Goal: Task Accomplishment & Management: Complete application form

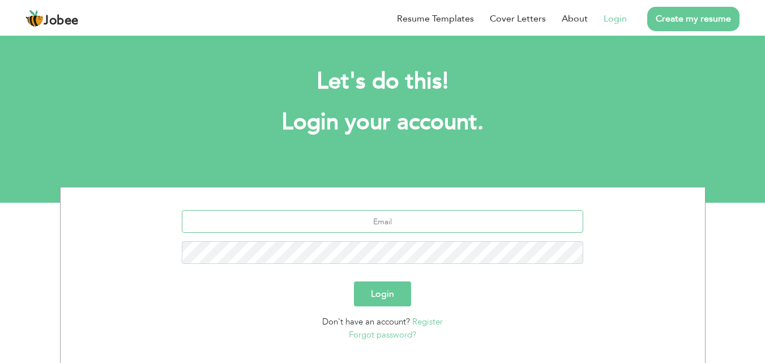
click at [406, 220] on input "text" at bounding box center [382, 221] width 401 height 23
type input "[EMAIL_ADDRESS][DOMAIN_NAME]"
click at [390, 284] on button "Login" at bounding box center [382, 293] width 57 height 25
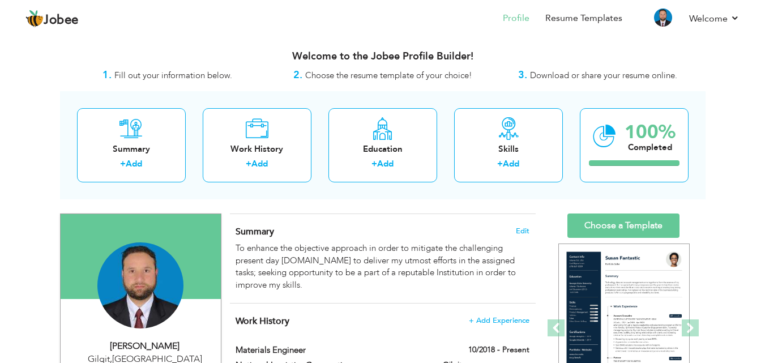
click at [562, 78] on span "Download or share your resume online." at bounding box center [603, 75] width 147 height 11
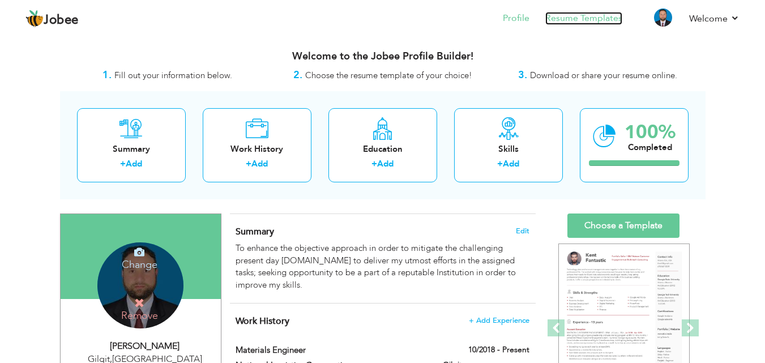
click at [565, 19] on link "Resume Templates" at bounding box center [583, 18] width 77 height 13
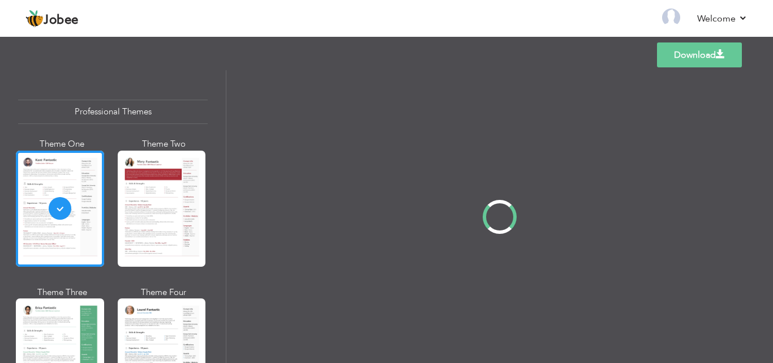
click at [396, 80] on div at bounding box center [499, 216] width 547 height 293
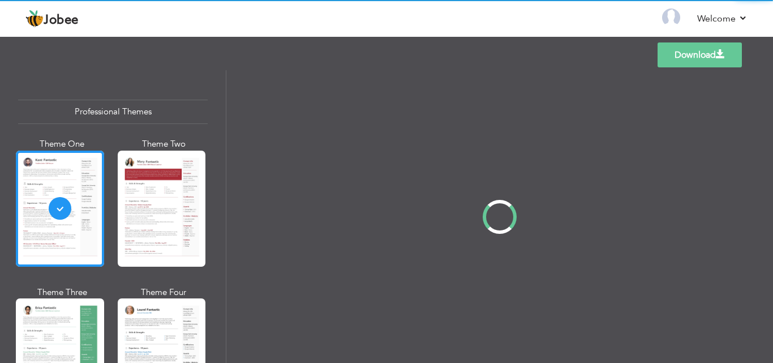
click at [52, 322] on div "Professional Themes Theme One Theme Two Theme Three Theme Four" at bounding box center [386, 216] width 773 height 293
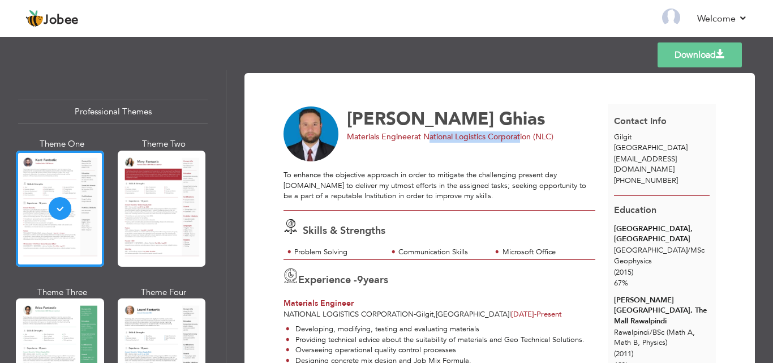
drag, startPoint x: 426, startPoint y: 135, endPoint x: 523, endPoint y: 135, distance: 97.3
click at [523, 135] on span "at National Logistics Corporation (NLC)" at bounding box center [483, 136] width 139 height 11
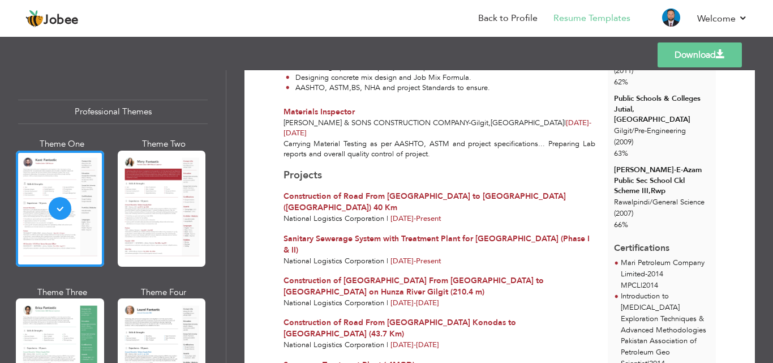
scroll to position [340, 0]
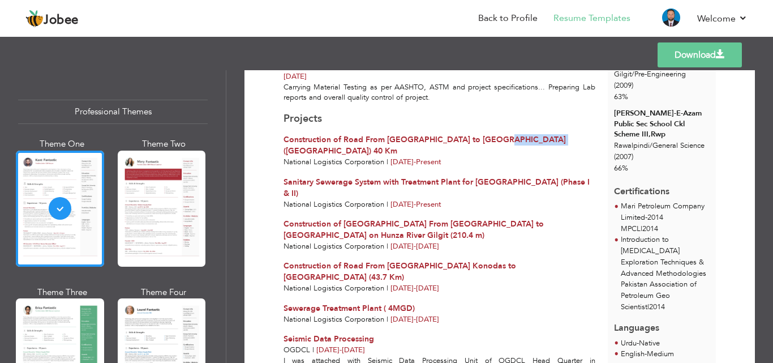
drag, startPoint x: 539, startPoint y: 132, endPoint x: 488, endPoint y: 132, distance: 50.9
click at [488, 134] on span "Construction of Road From [GEOGRAPHIC_DATA] to [GEOGRAPHIC_DATA] ([GEOGRAPHIC_D…" at bounding box center [425, 145] width 282 height 22
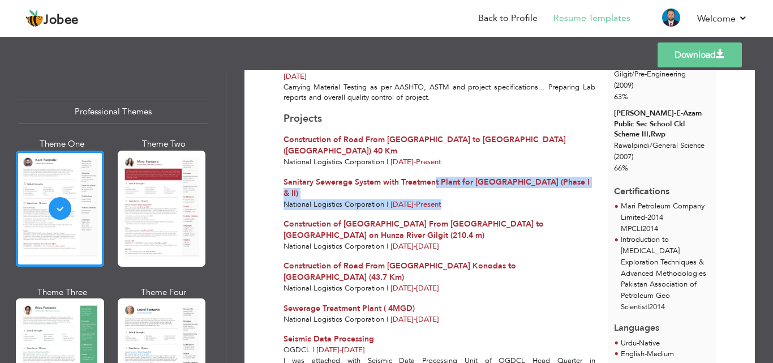
drag, startPoint x: 457, startPoint y: 168, endPoint x: 436, endPoint y: 160, distance: 22.9
click at [436, 177] on div "Sanitary Sewerage System with Treatment Plant for Gilgit City (Phase I & II) Na…" at bounding box center [439, 193] width 324 height 33
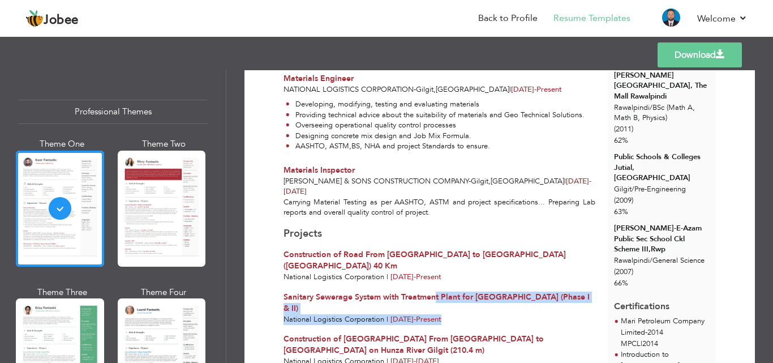
scroll to position [226, 0]
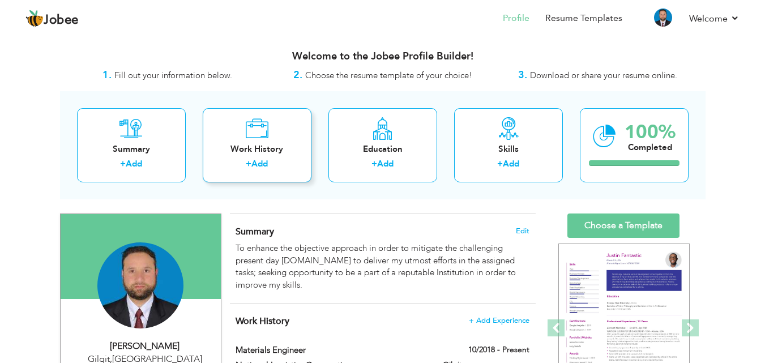
click at [284, 162] on div "+ Add" at bounding box center [257, 165] width 91 height 15
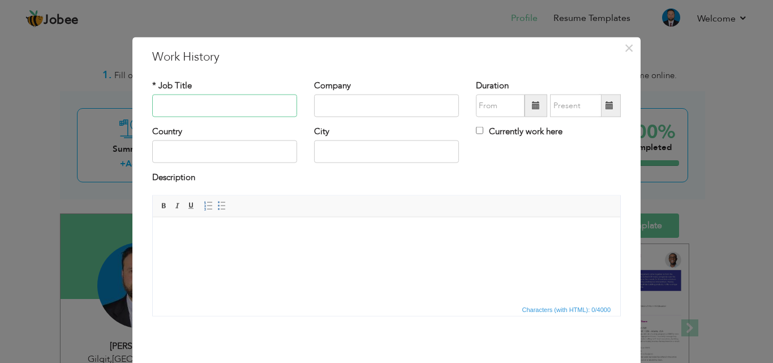
click at [210, 107] on input "text" at bounding box center [224, 106] width 145 height 23
type input "M"
click at [628, 47] on span "×" at bounding box center [629, 47] width 10 height 20
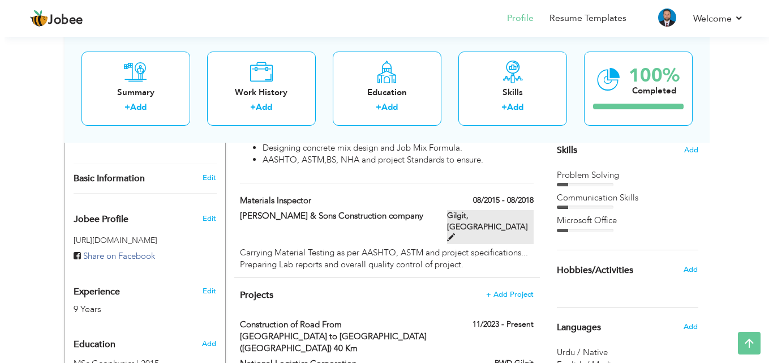
scroll to position [283, 0]
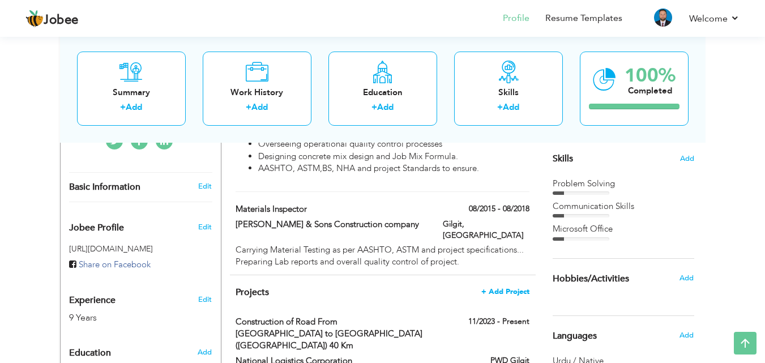
click at [504, 287] on span "+ Add Project" at bounding box center [505, 291] width 48 height 8
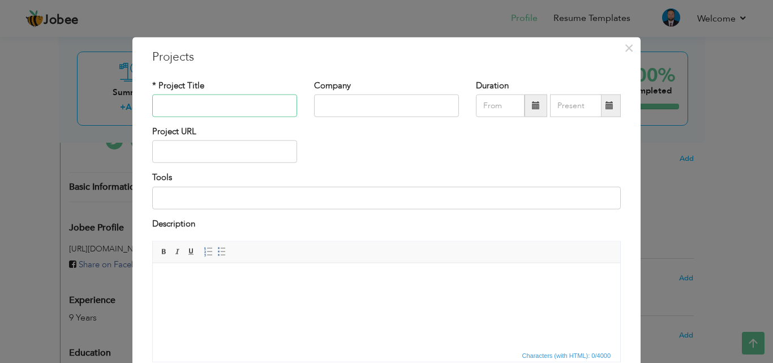
click at [216, 105] on input "text" at bounding box center [224, 106] width 145 height 23
type input "Greater Water Supply Scheme Central Hunza"
click at [352, 115] on input "text" at bounding box center [386, 106] width 145 height 23
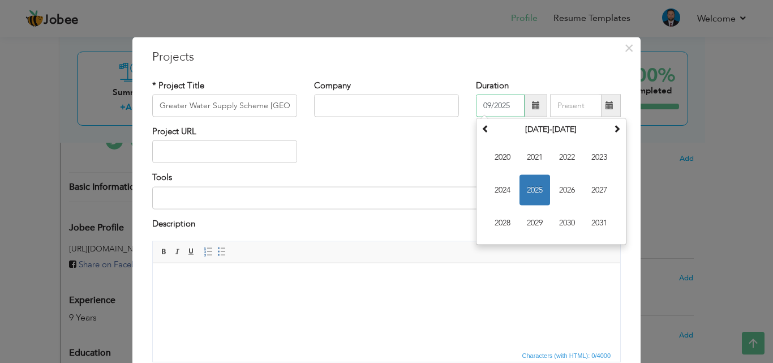
click at [514, 109] on input "09/2025" at bounding box center [500, 106] width 49 height 23
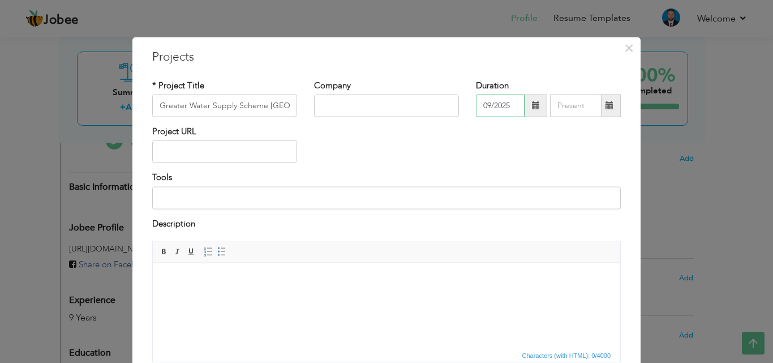
click at [512, 104] on input "09/2025" at bounding box center [500, 106] width 49 height 23
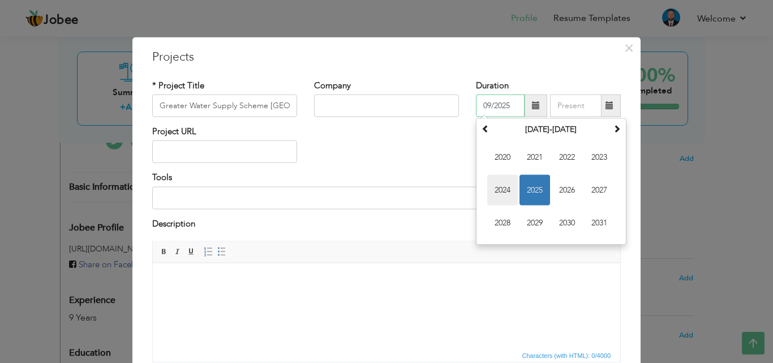
click at [496, 175] on span "2024" at bounding box center [502, 190] width 31 height 31
click at [613, 131] on span at bounding box center [617, 129] width 8 height 8
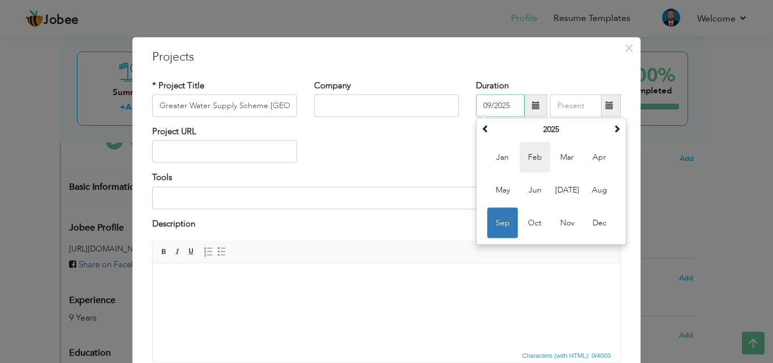
click at [540, 157] on span "Feb" at bounding box center [535, 157] width 31 height 31
type input "02/2025"
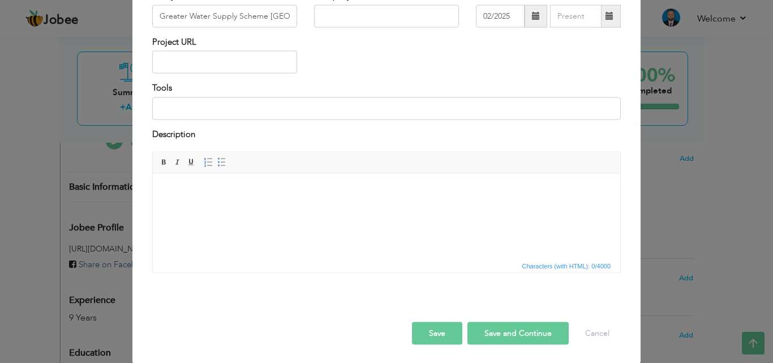
scroll to position [91, 0]
click at [479, 328] on button "Save and Continue" at bounding box center [517, 331] width 101 height 23
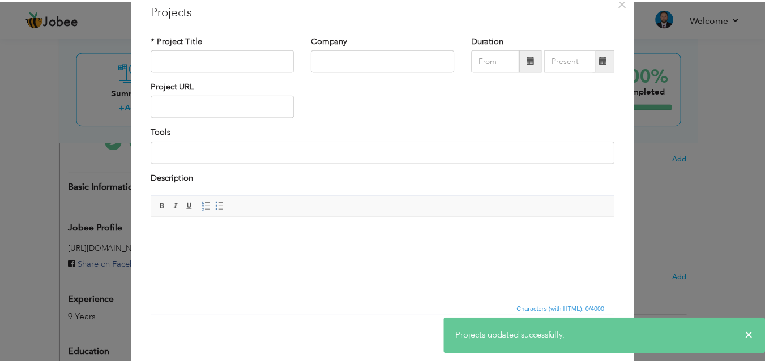
scroll to position [0, 0]
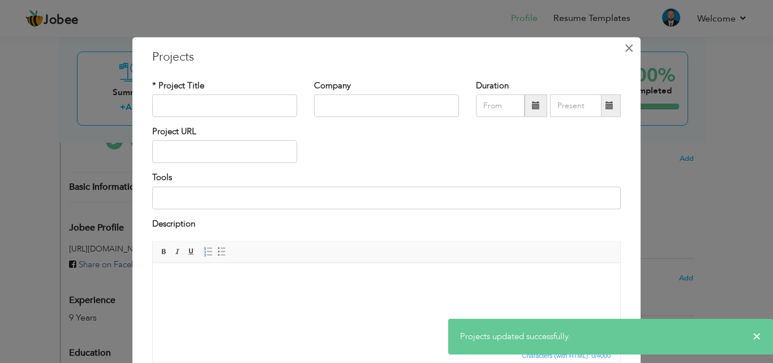
click at [624, 47] on span "×" at bounding box center [629, 47] width 10 height 20
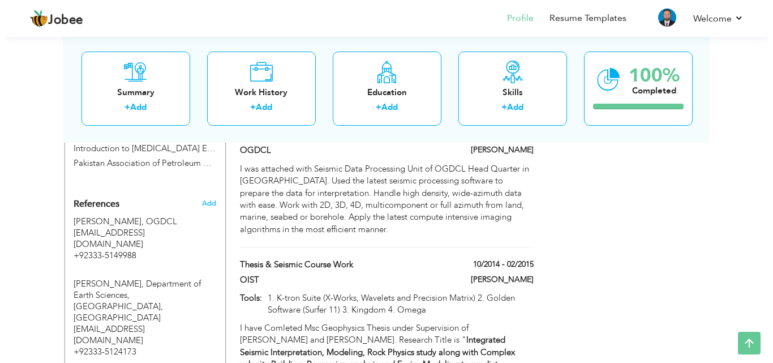
scroll to position [973, 0]
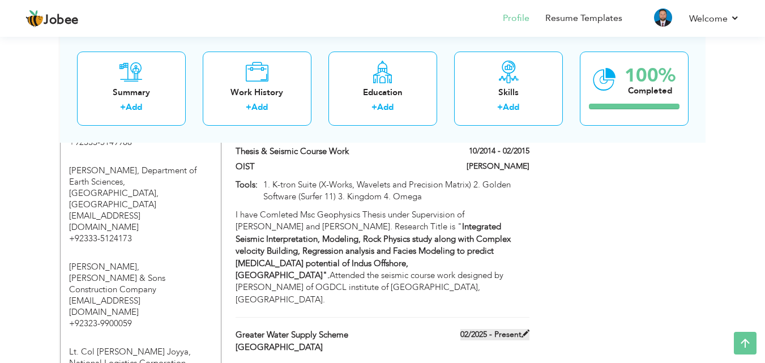
click at [527, 329] on span at bounding box center [525, 333] width 8 height 8
type input "Greater Water Supply Scheme Central Hunza"
type input "02/2025"
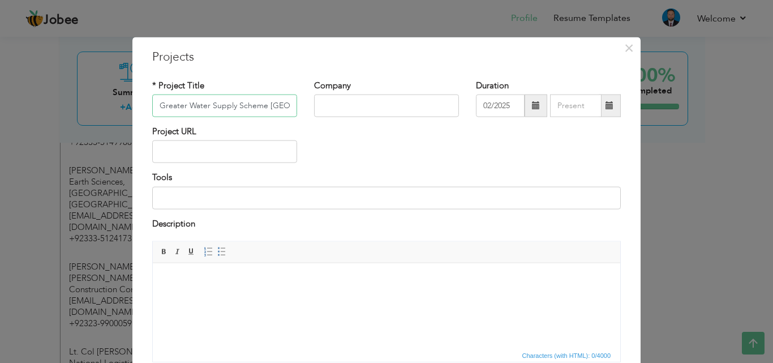
scroll to position [0, 28]
click at [349, 112] on input "text" at bounding box center [386, 106] width 145 height 23
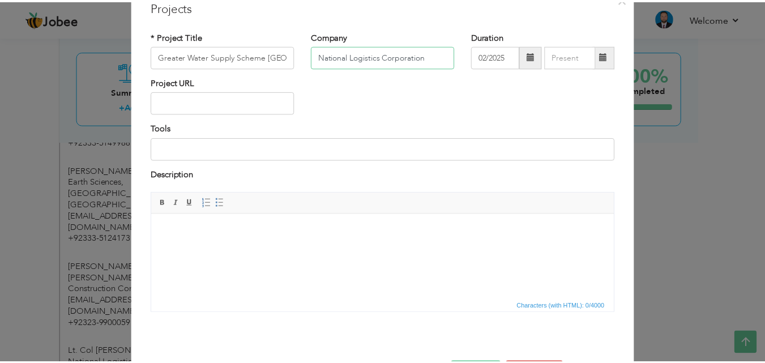
scroll to position [91, 0]
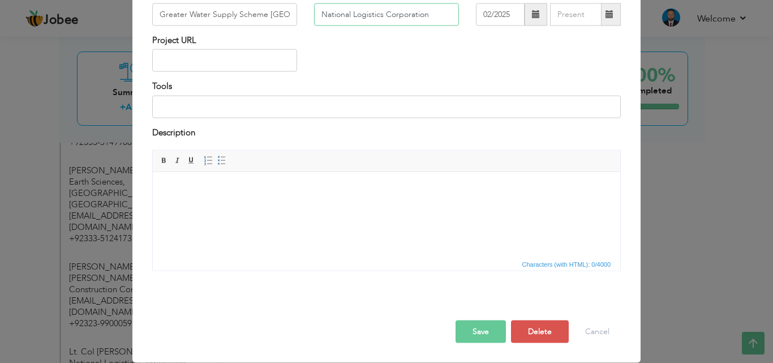
type input "National Logistics Corporation"
click at [219, 192] on body at bounding box center [386, 189] width 445 height 12
click at [480, 334] on button "Save" at bounding box center [481, 331] width 50 height 23
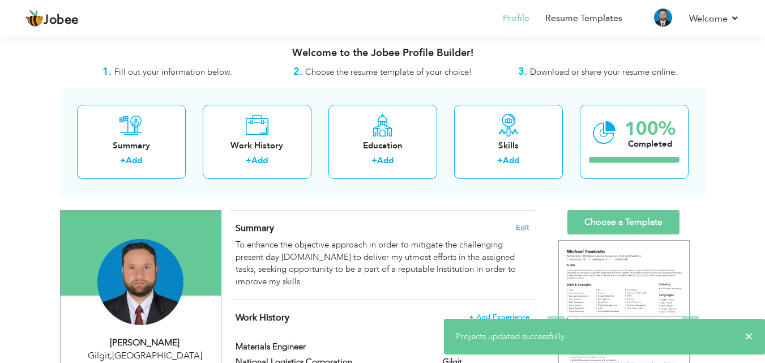
scroll to position [0, 0]
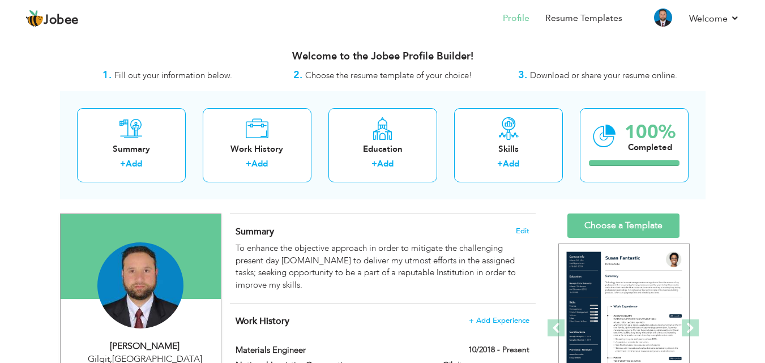
click at [628, 224] on link "Choose a Template" at bounding box center [623, 225] width 112 height 24
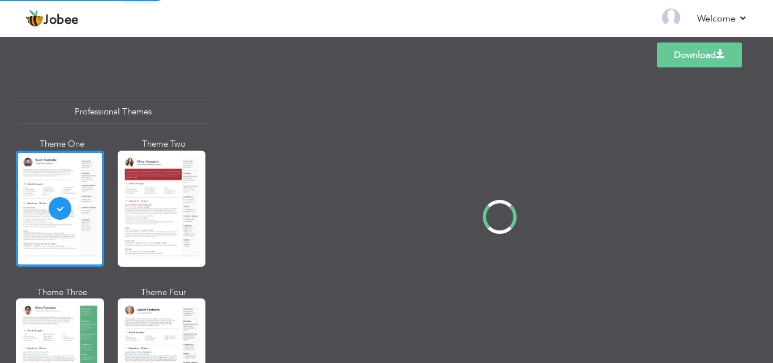
click at [16, 336] on div "Professional Themes Theme One Theme Two Theme Three Theme Four" at bounding box center [386, 216] width 773 height 293
click at [53, 332] on div "Professional Themes Theme One Theme Two Theme Three Theme Four" at bounding box center [386, 216] width 773 height 293
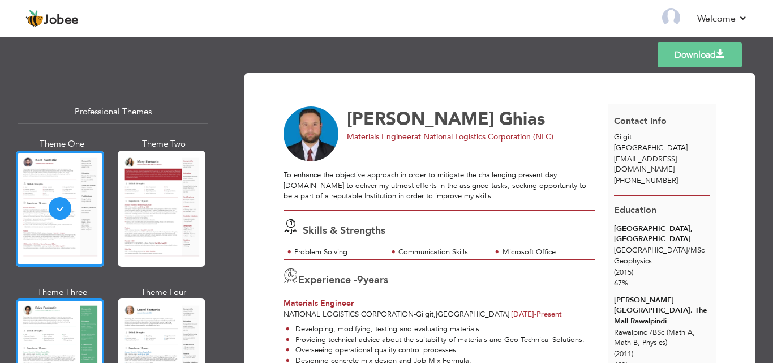
click at [63, 320] on div at bounding box center [60, 356] width 88 height 116
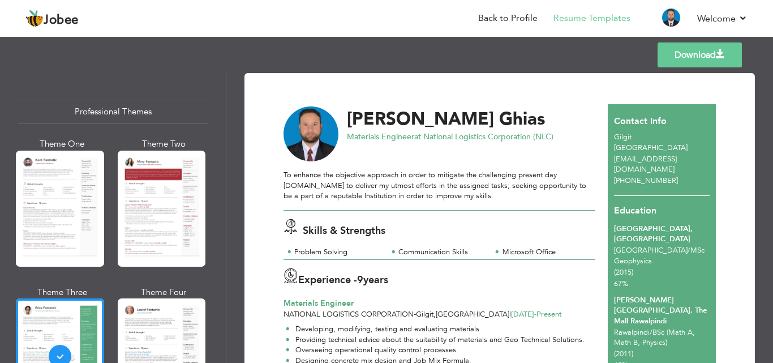
click at [701, 61] on link "Download" at bounding box center [700, 54] width 84 height 25
